Goal: Check status: Check status

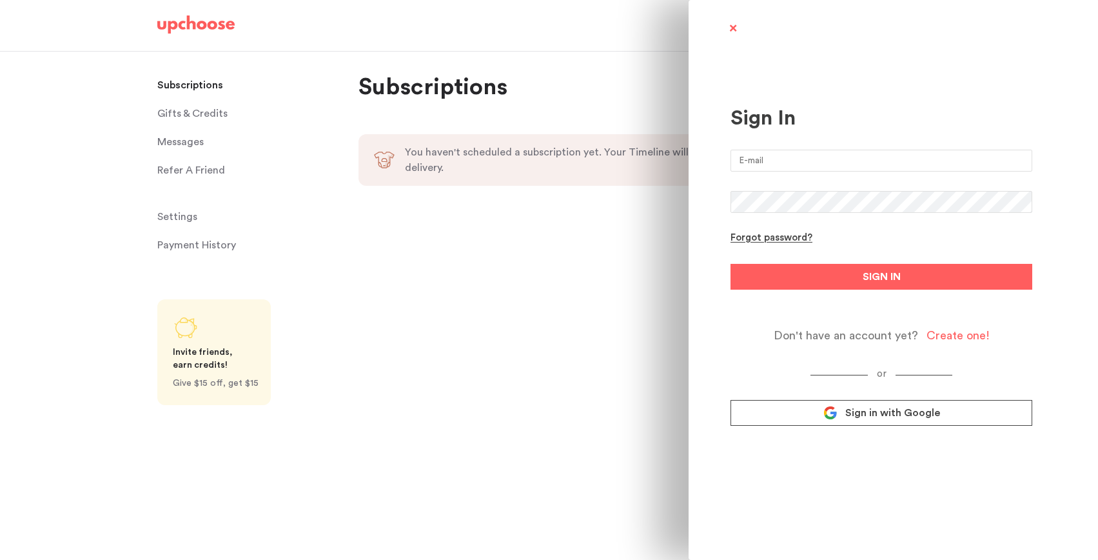
click at [839, 148] on div "Sign In Forgot password? SIGN IN Don't have an account yet? Create one! or Sign…" at bounding box center [881, 243] width 302 height 442
click at [837, 155] on input "email" at bounding box center [881, 161] width 302 height 22
type input "[EMAIL_ADDRESS][DOMAIN_NAME]"
click at [730, 264] on button "SIGN IN" at bounding box center [881, 277] width 302 height 26
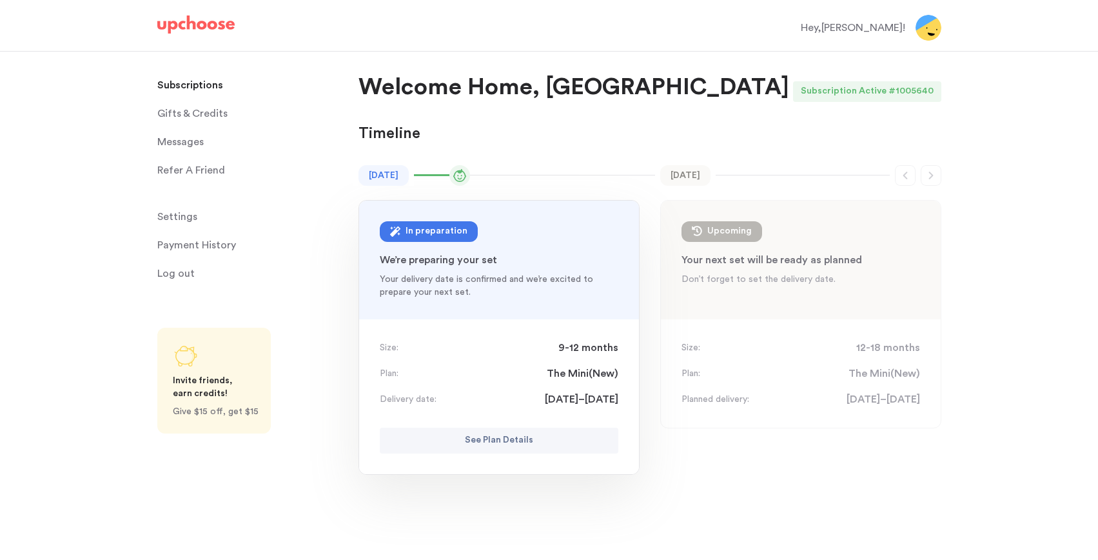
click at [451, 231] on div "In preparation" at bounding box center [436, 231] width 62 height 15
click at [411, 227] on div "In preparation" at bounding box center [436, 231] width 62 height 15
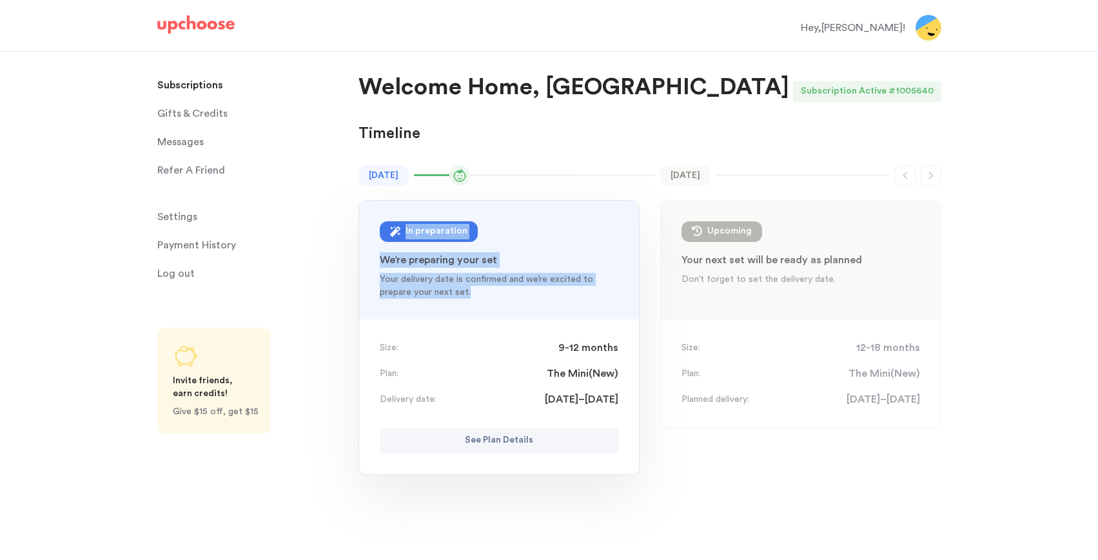
drag, startPoint x: 470, startPoint y: 301, endPoint x: 477, endPoint y: 223, distance: 78.3
click at [477, 223] on div "[DATE] In preparation : 9-12 mon We’re preparing your set Your delivery date is…" at bounding box center [499, 259] width 280 height 119
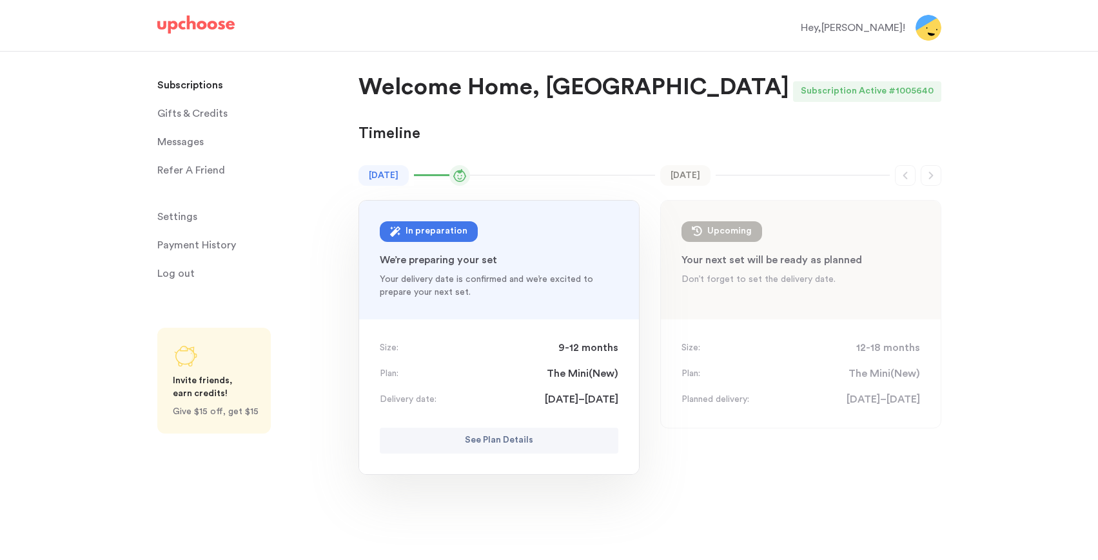
click at [563, 235] on div "[DATE] In preparation : 9-12 mon" at bounding box center [499, 231] width 239 height 21
